Goal: Information Seeking & Learning: Learn about a topic

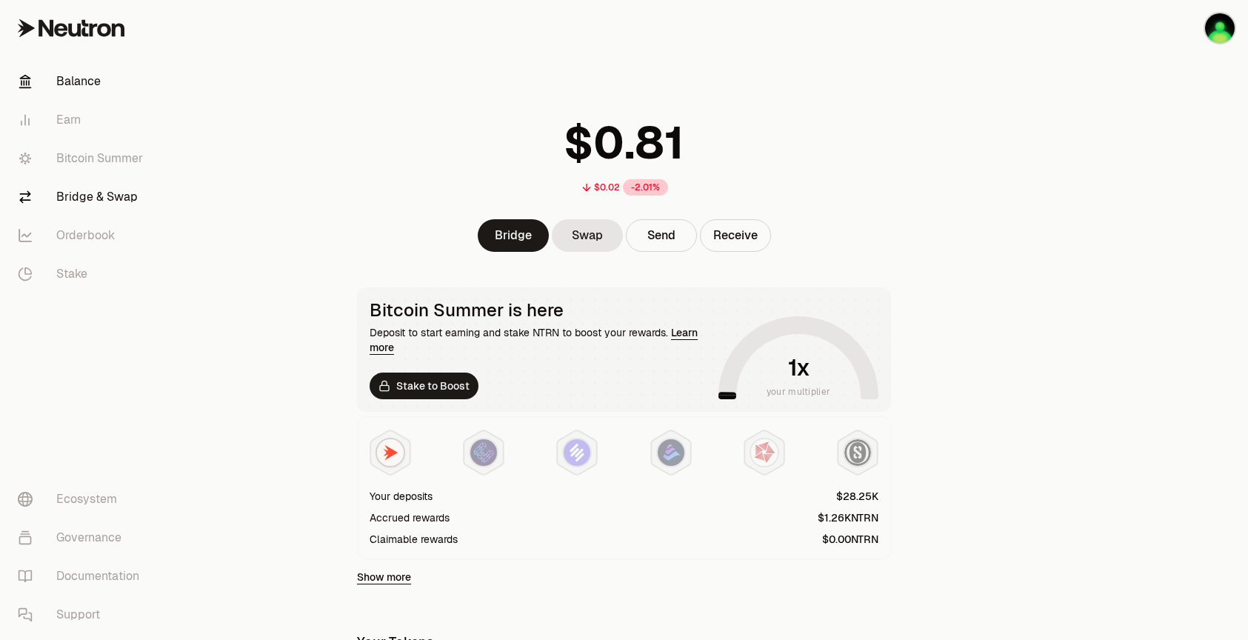
click at [93, 196] on link "Bridge & Swap" at bounding box center [83, 197] width 154 height 39
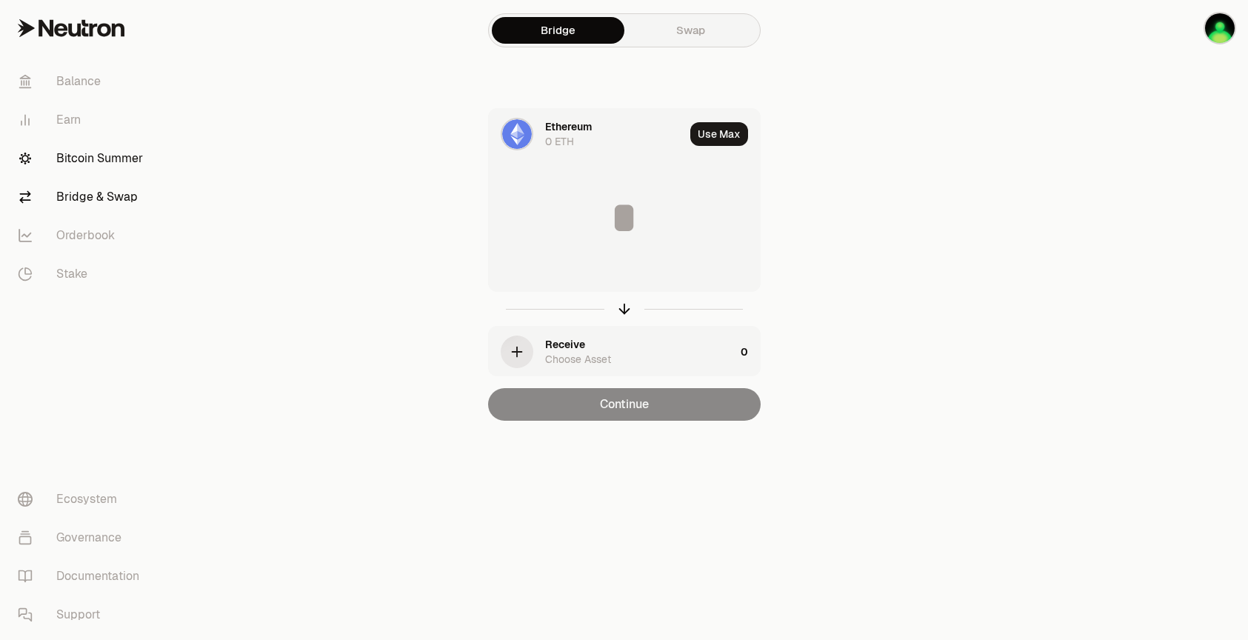
click at [102, 164] on link "Bitcoin Summer" at bounding box center [83, 158] width 154 height 39
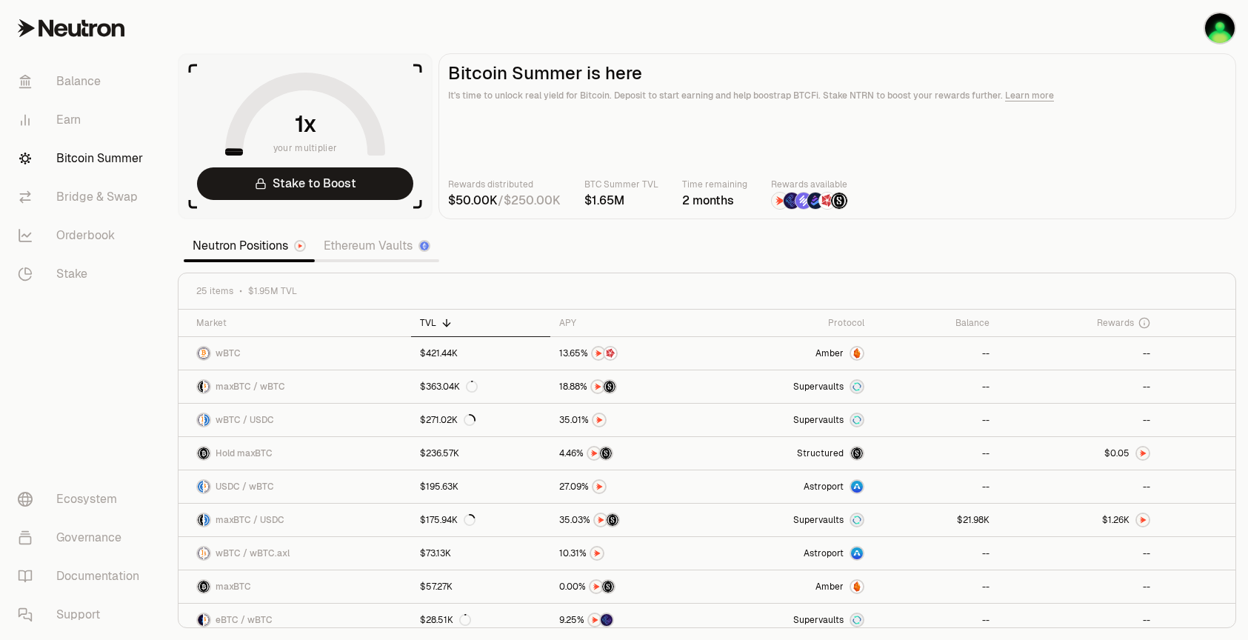
click at [342, 238] on link "Ethereum Vaults" at bounding box center [377, 246] width 124 height 30
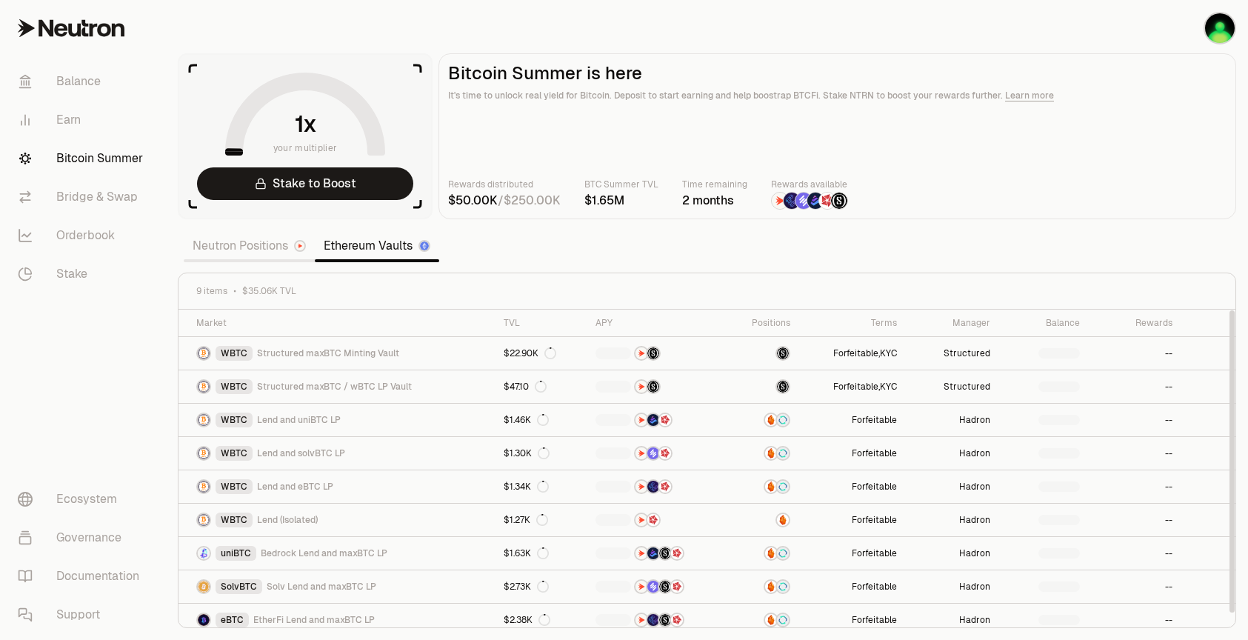
click at [232, 242] on link "Neutron Positions" at bounding box center [249, 246] width 131 height 30
click at [216, 251] on link "Neutron Positions" at bounding box center [249, 246] width 131 height 30
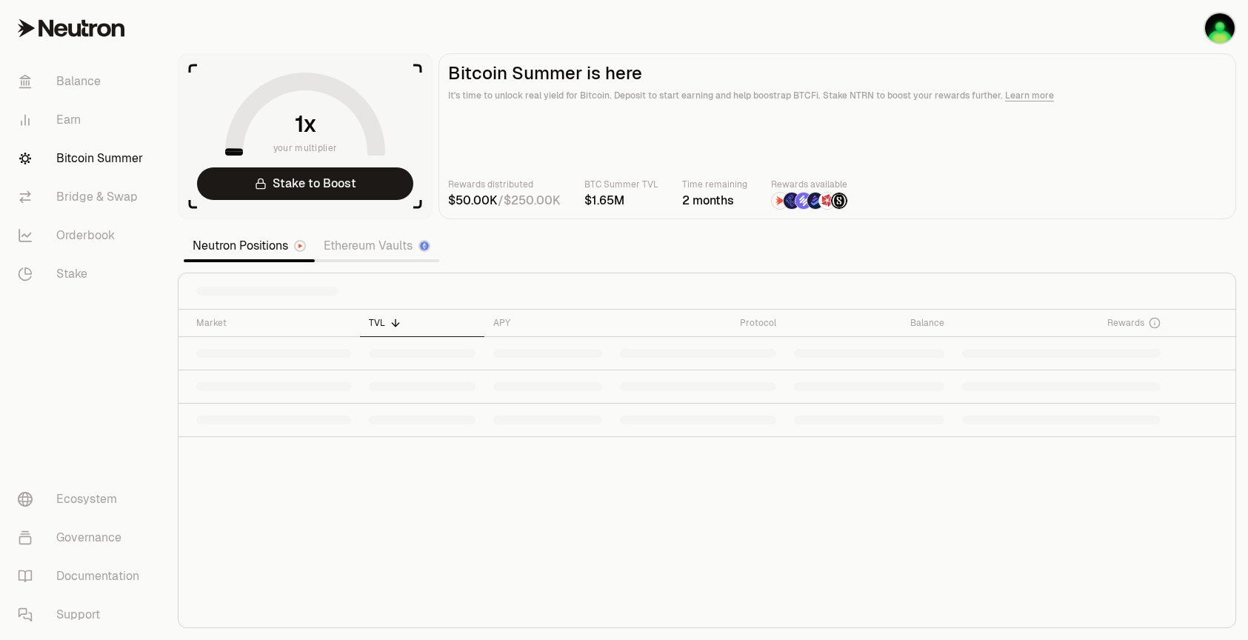
click at [627, 136] on main "Bitcoin Summer is here It's time to unlock real yield for Bitcoin. Deposit to s…" at bounding box center [838, 136] width 798 height 166
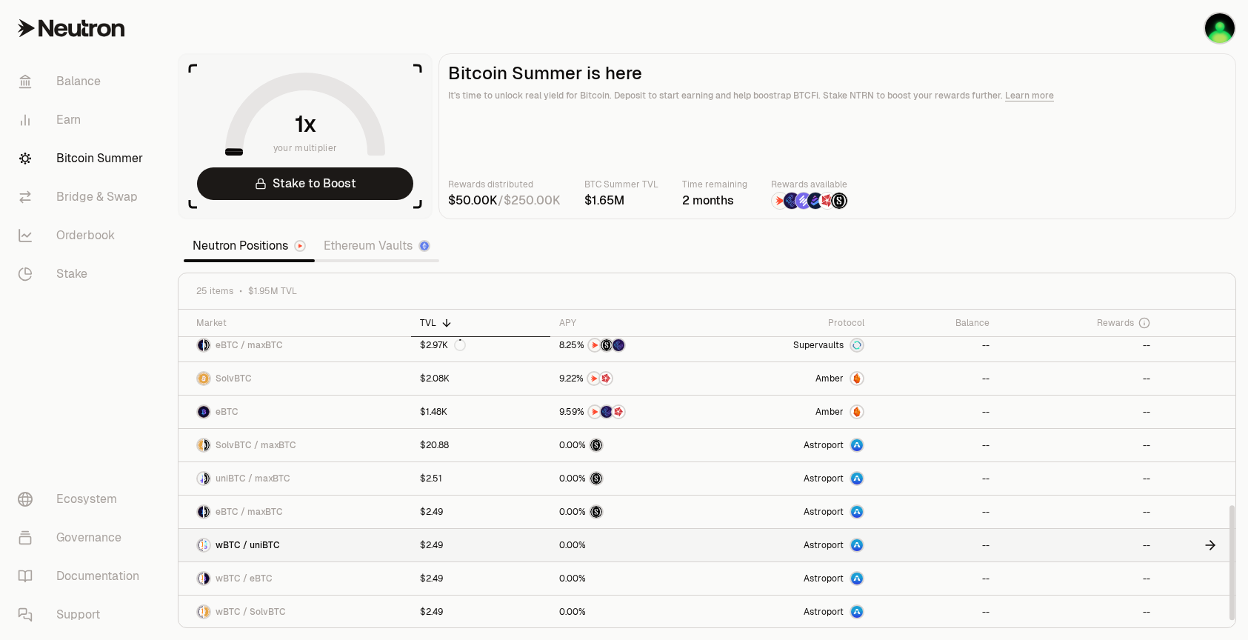
scroll to position [542, 0]
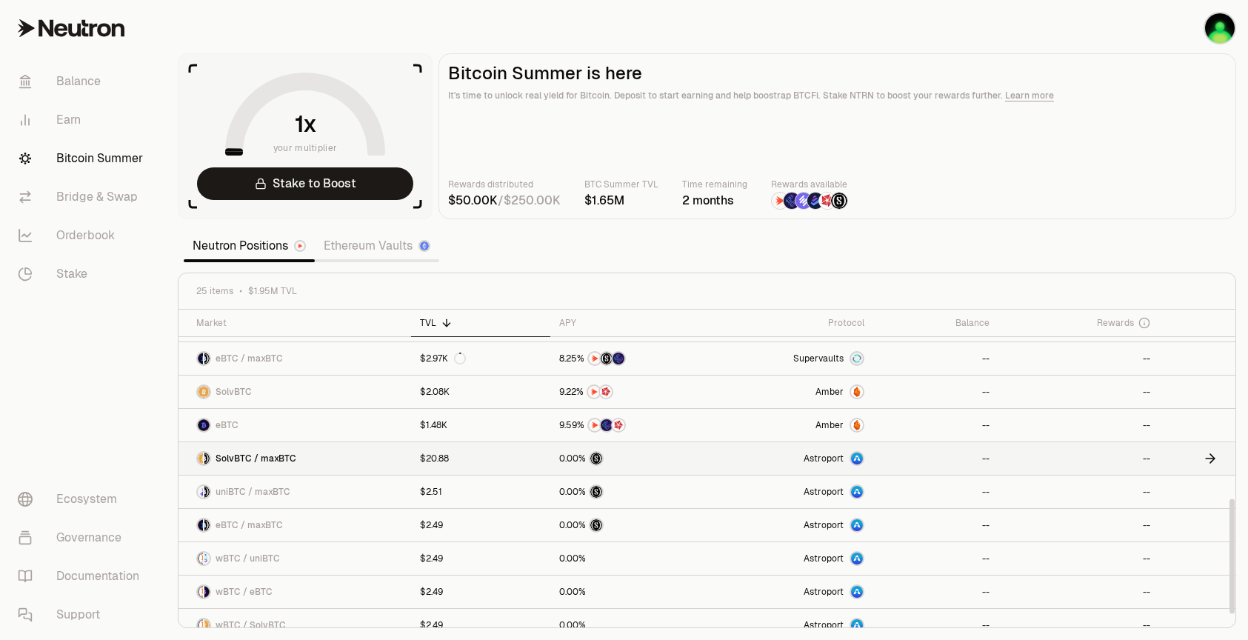
scroll to position [542, 0]
